Goal: Go to known website: Access a specific website the user already knows

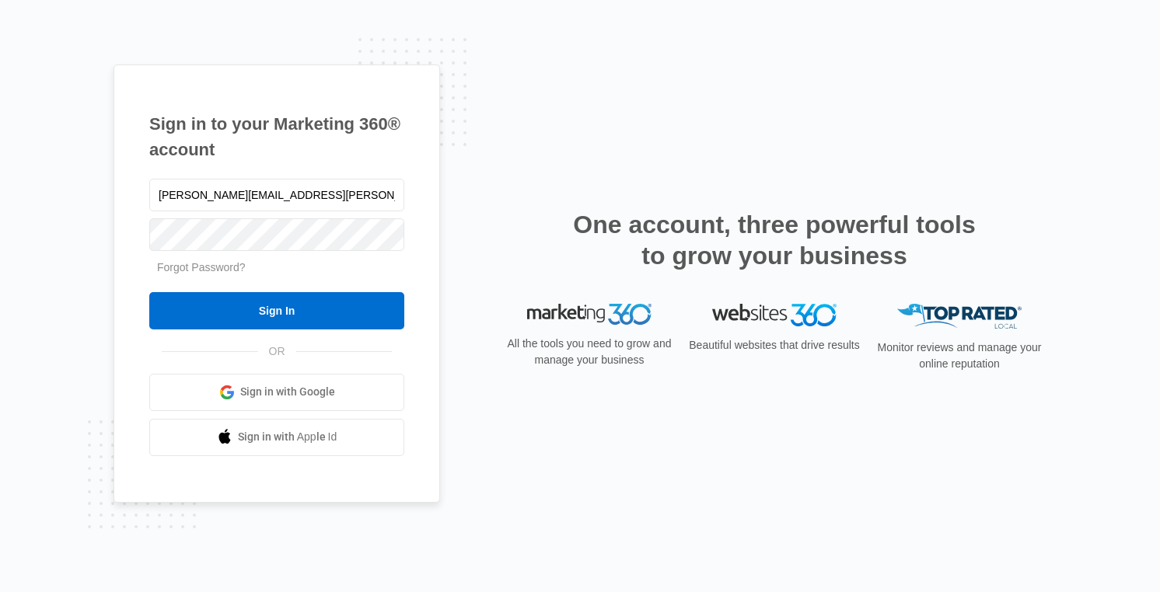
type input "[PERSON_NAME][EMAIL_ADDRESS][PERSON_NAME][DOMAIN_NAME]"
click at [149, 292] on input "Sign In" at bounding box center [276, 310] width 255 height 37
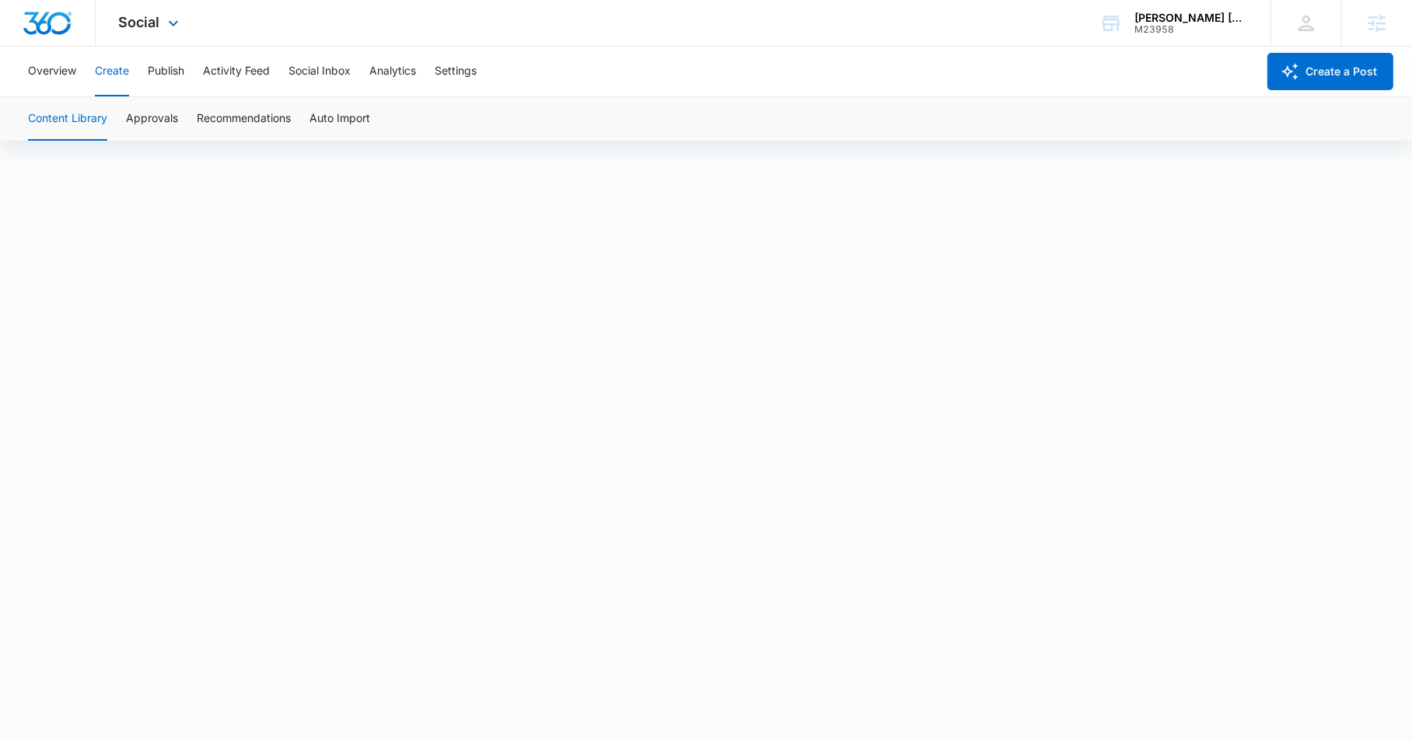
click at [138, 12] on div "Social Apps Reputation Websites Forms CRM Email Social Shop Content Ads Intelli…" at bounding box center [151, 23] width 110 height 46
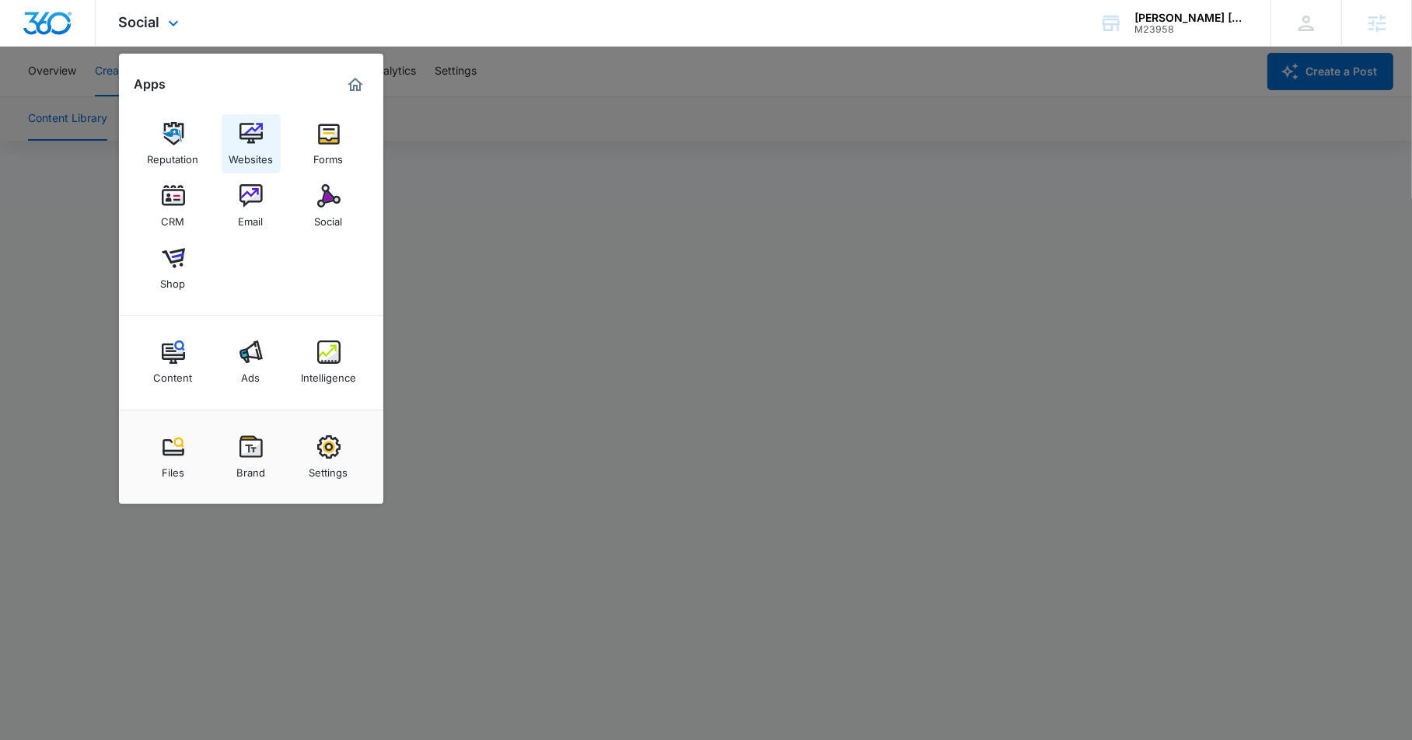
click at [255, 143] on img at bounding box center [250, 133] width 23 height 23
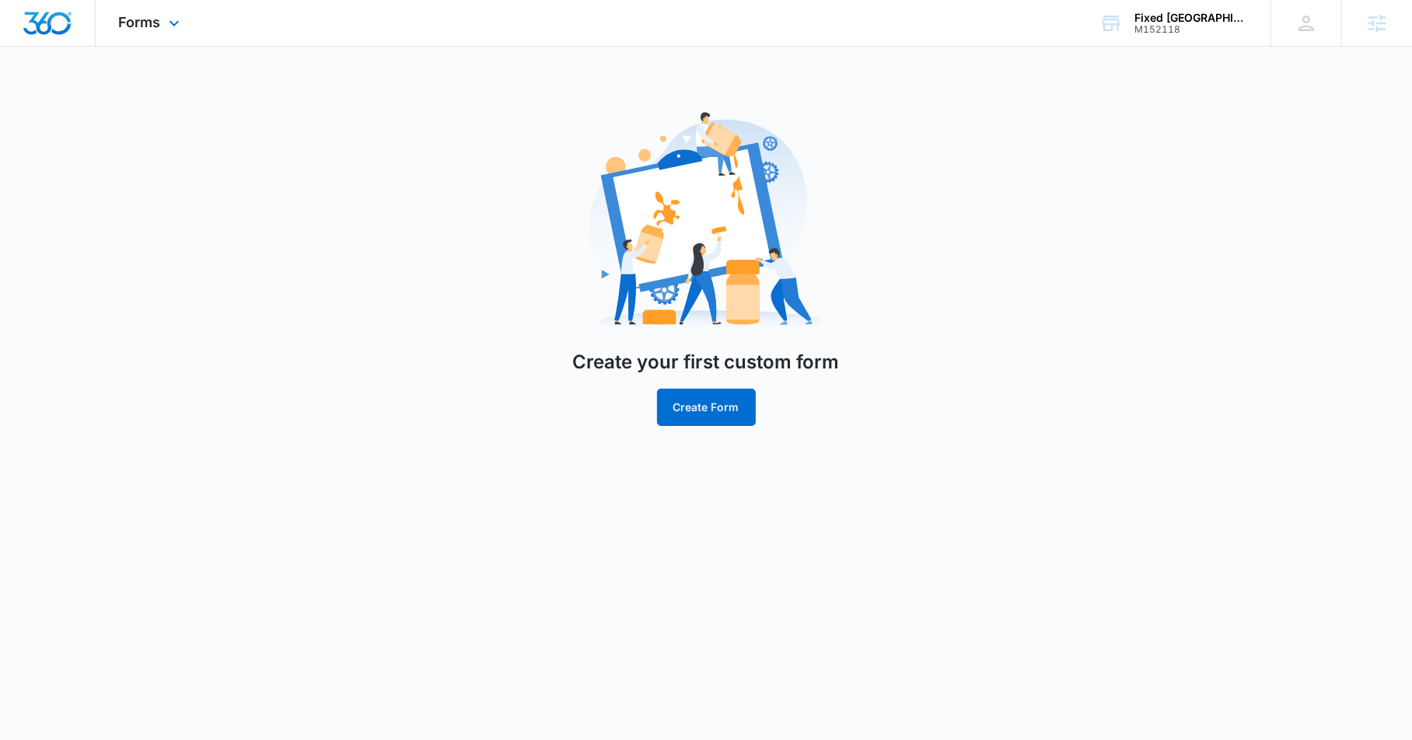
click at [145, 33] on div "Forms Apps Reputation Websites Forms CRM Email Social Content Ads Intelligence …" at bounding box center [151, 23] width 111 height 46
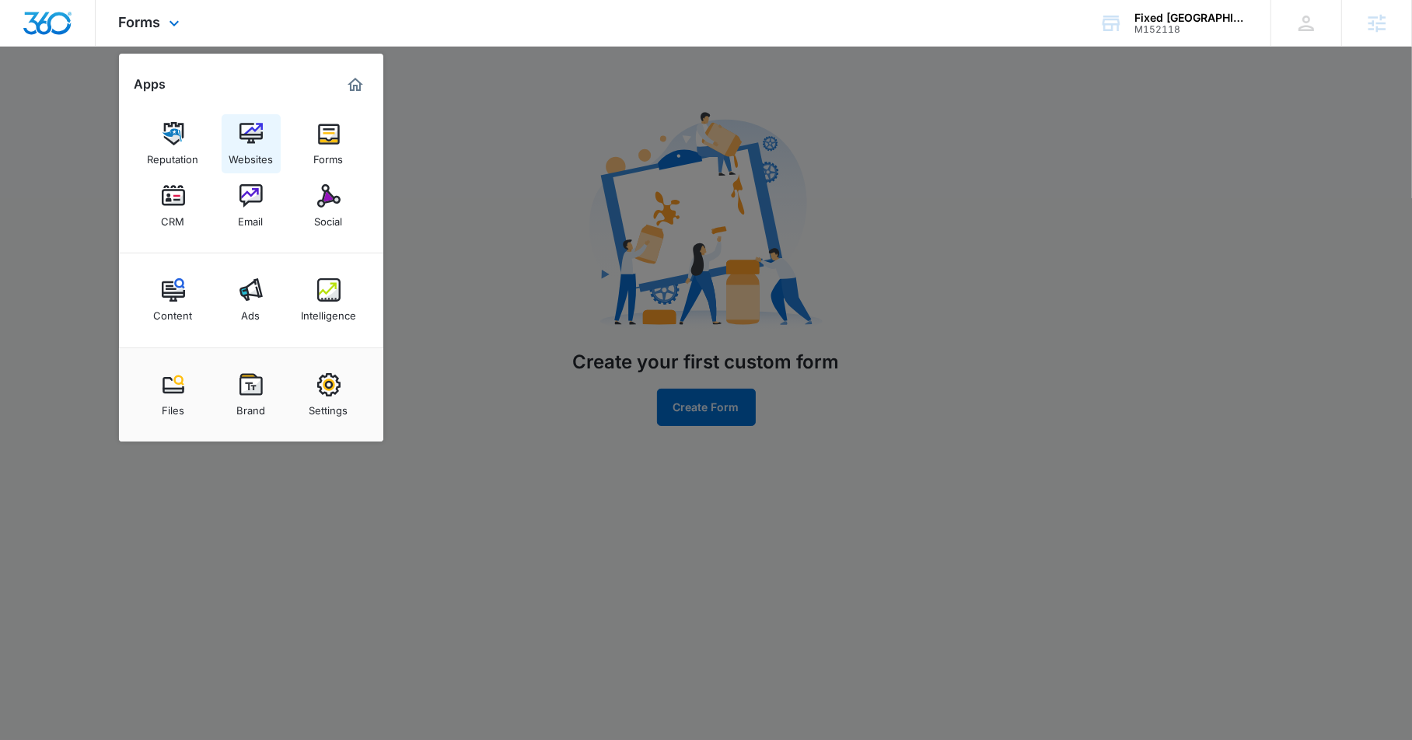
click at [241, 153] on div "Websites" at bounding box center [251, 155] width 44 height 20
